Goal: Find specific page/section: Find specific page/section

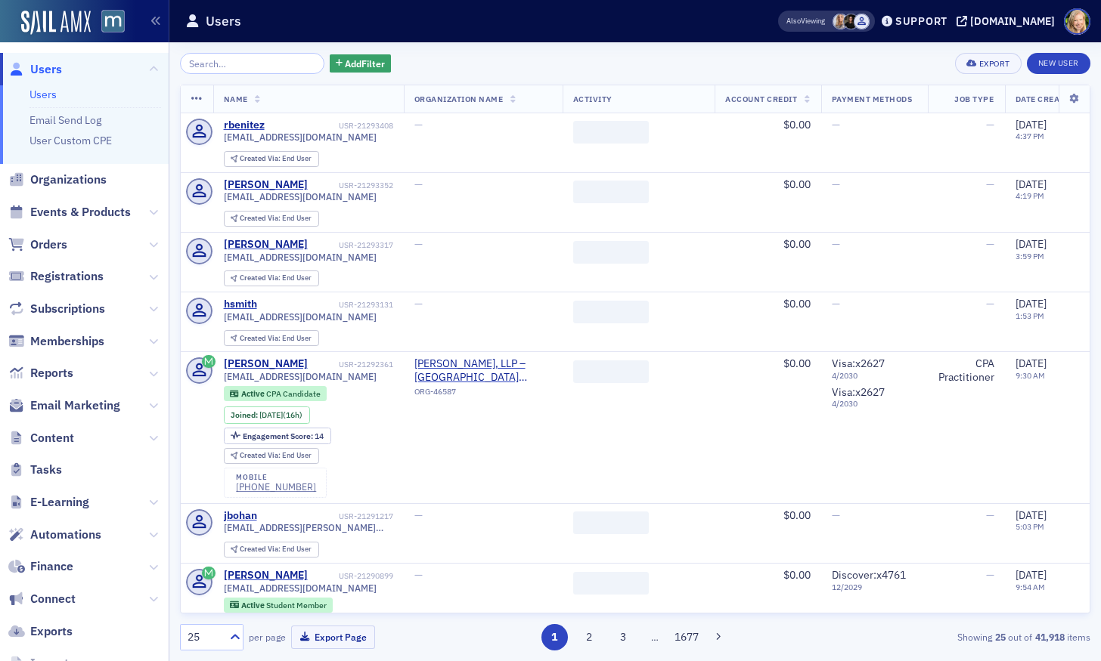
click at [51, 278] on span "Registrations" at bounding box center [66, 276] width 73 height 17
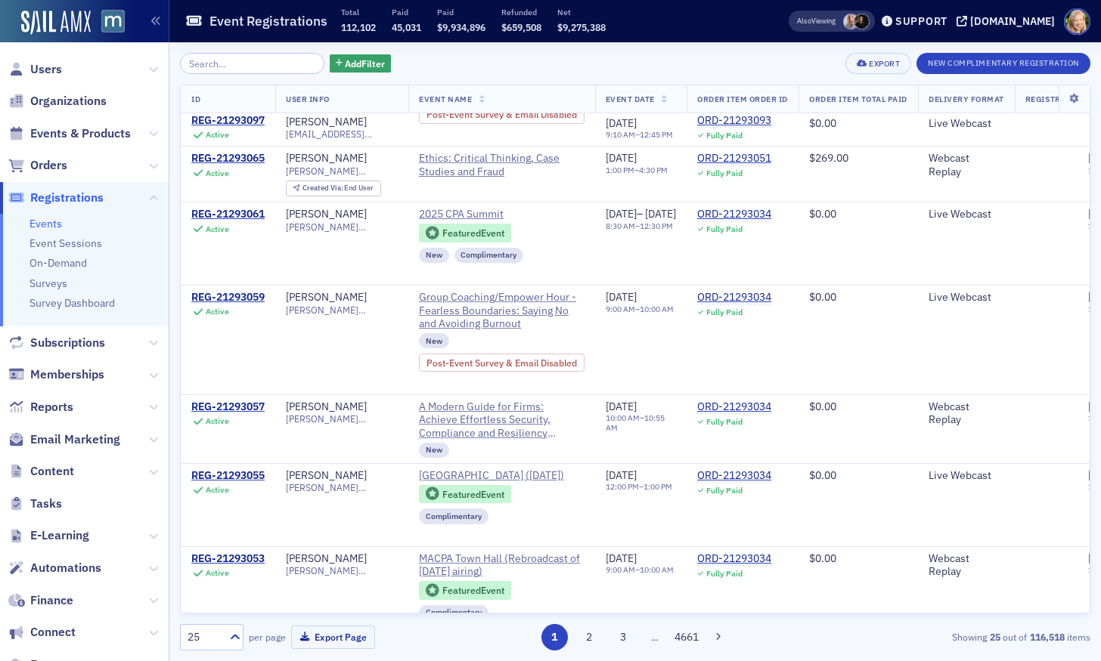
scroll to position [1637, 0]
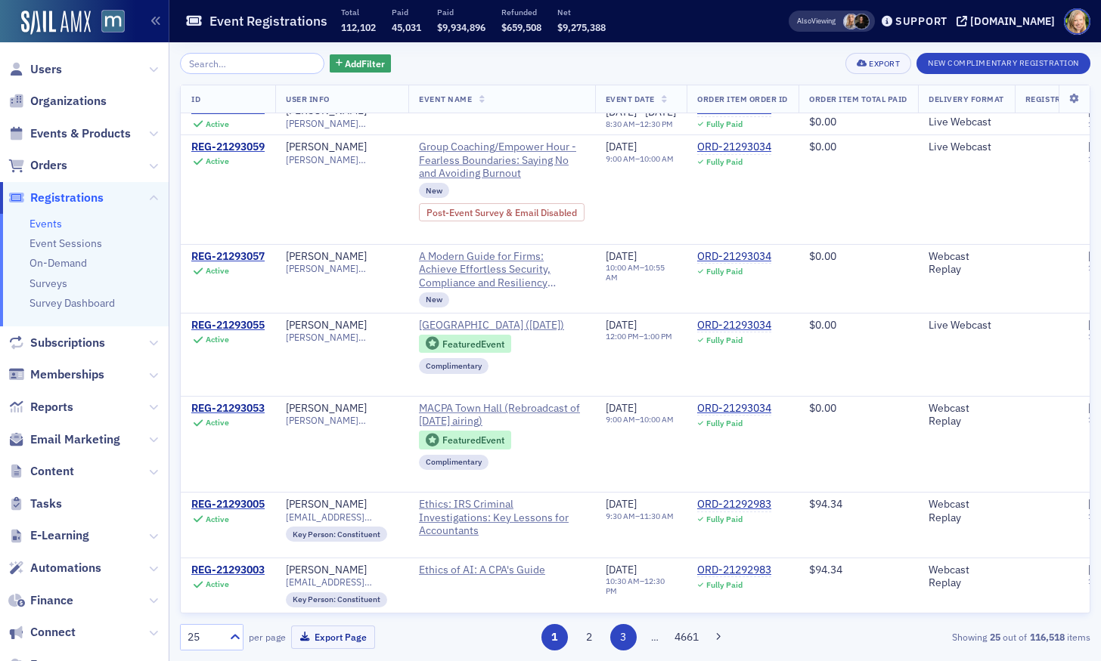
click at [623, 641] on button "3" at bounding box center [623, 637] width 26 height 26
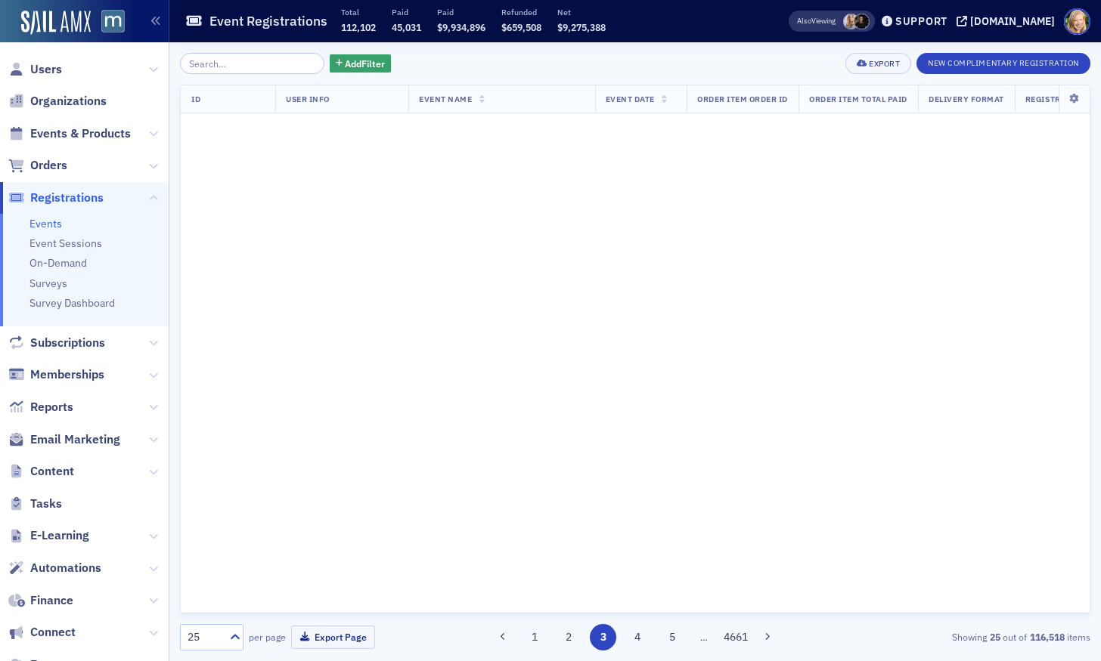
scroll to position [0, 0]
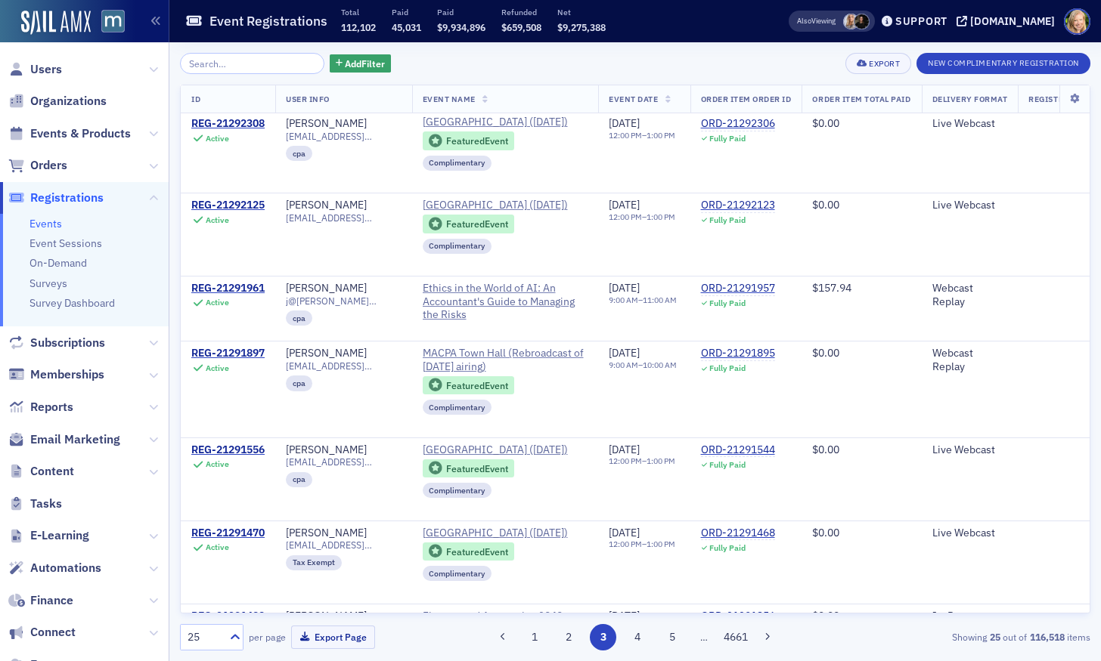
scroll to position [1330, 0]
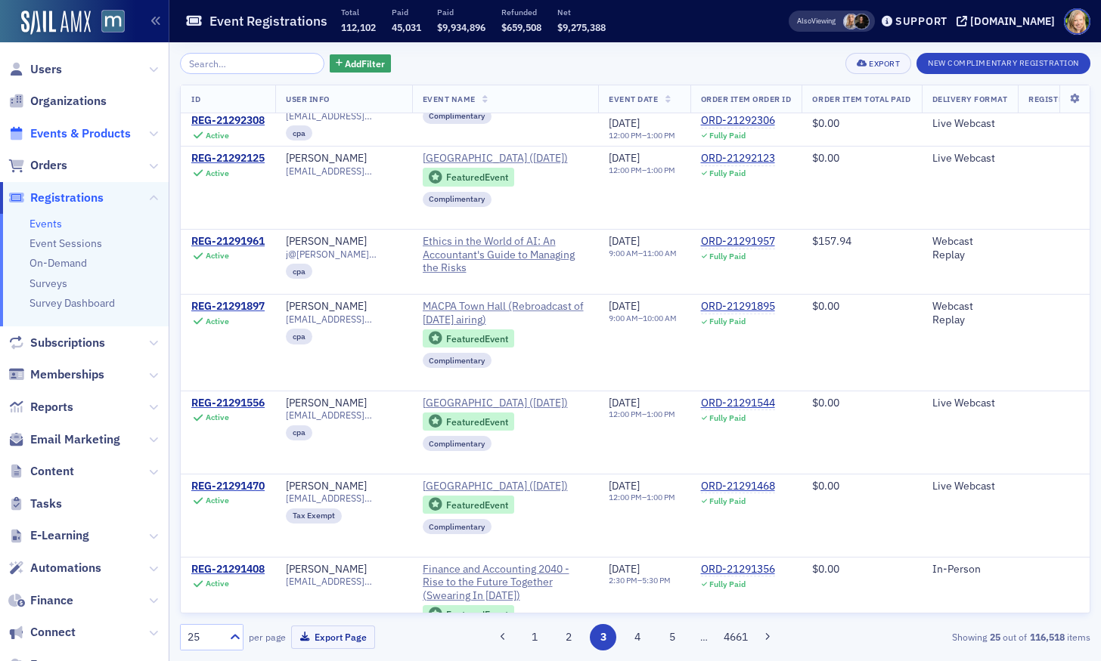
click at [89, 130] on span "Events & Products" at bounding box center [80, 133] width 101 height 17
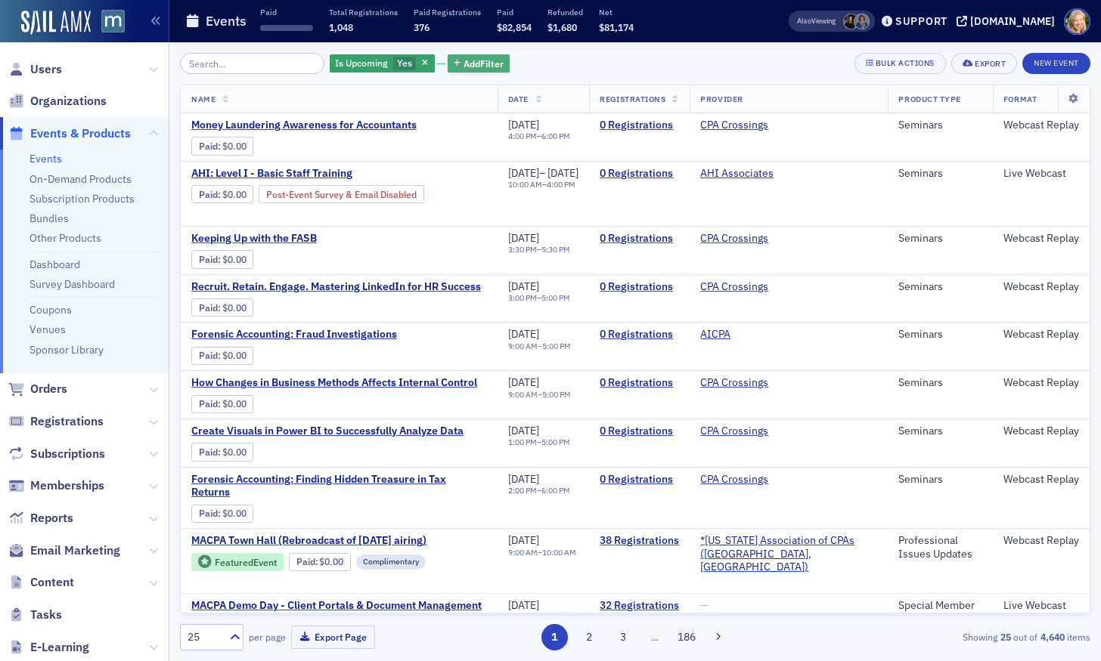
click at [472, 58] on span "Add Filter" at bounding box center [483, 64] width 40 height 14
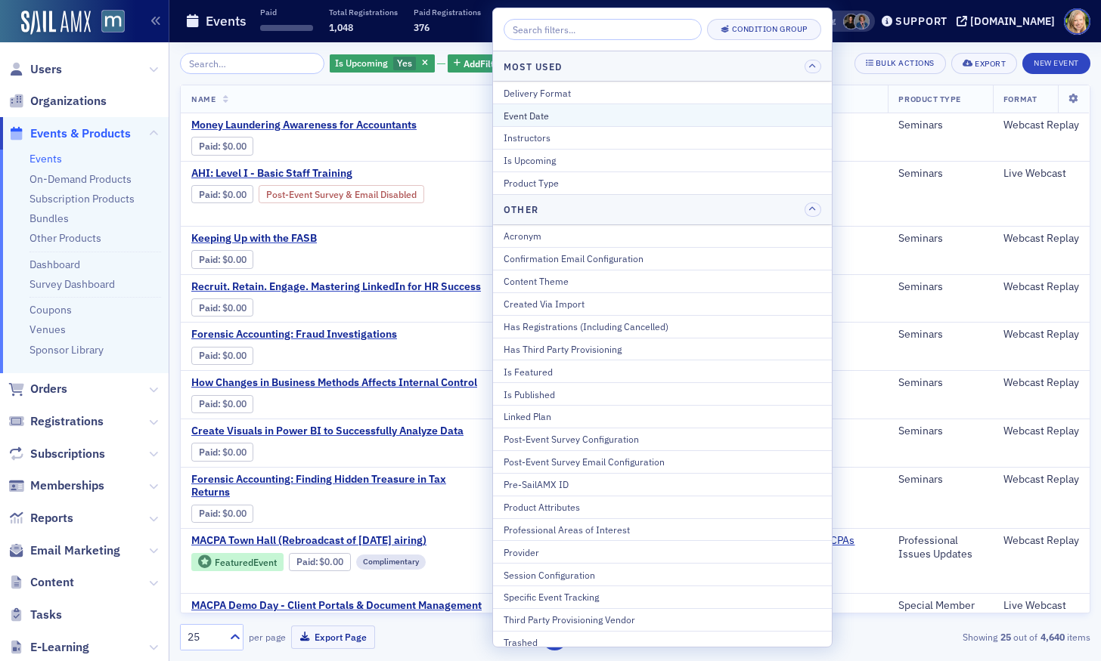
click at [526, 118] on div "Event Date" at bounding box center [661, 116] width 317 height 14
select select "8"
select select "2025"
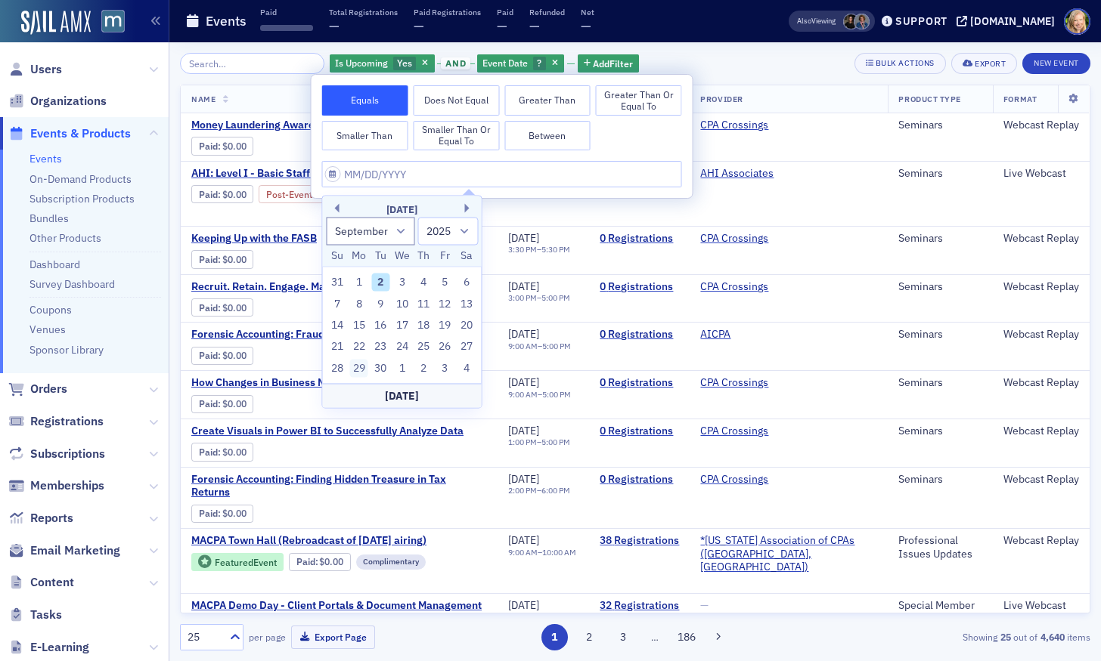
click at [354, 370] on div "29" at bounding box center [359, 368] width 18 height 18
type input "[DATE]"
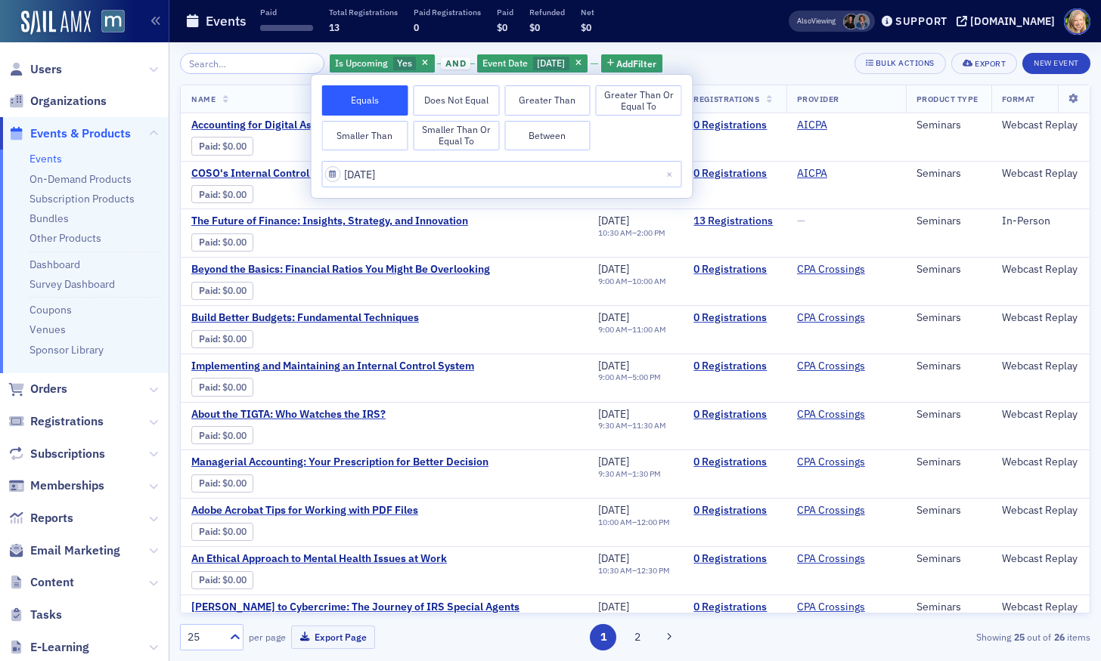
click at [791, 68] on div "Is Upcoming Yes and Event Date [DATE] Add Filter Bulk Actions Export New Event" at bounding box center [635, 63] width 910 height 21
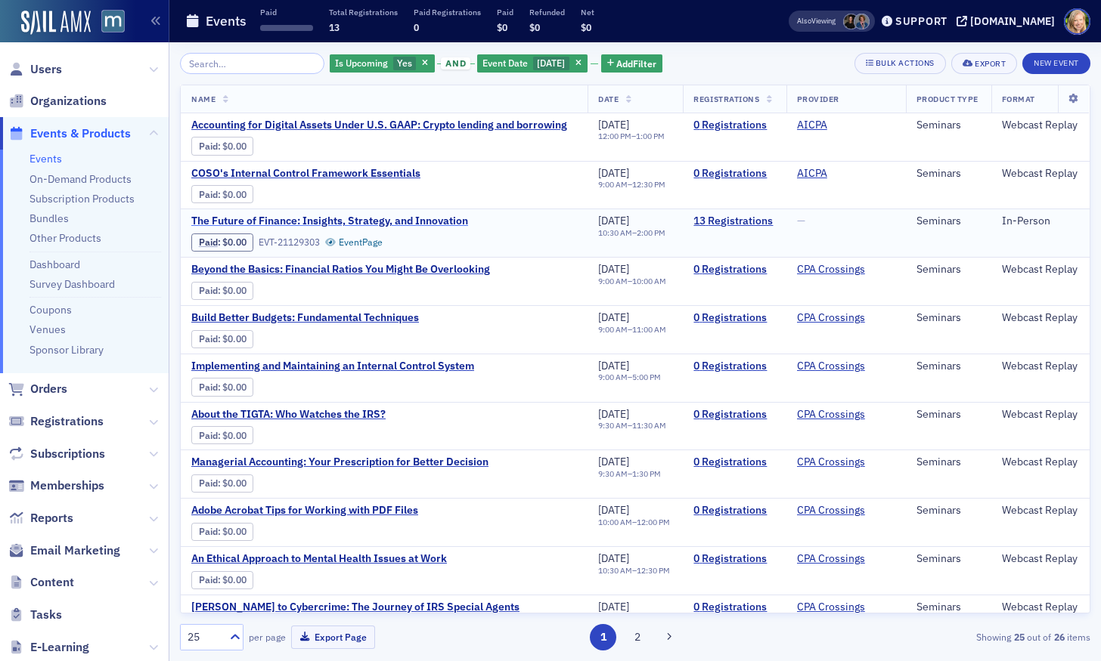
click at [460, 219] on span "The Future of Finance: Insights, Strategy, and Innovation" at bounding box center [329, 222] width 277 height 14
